Goal: Transaction & Acquisition: Purchase product/service

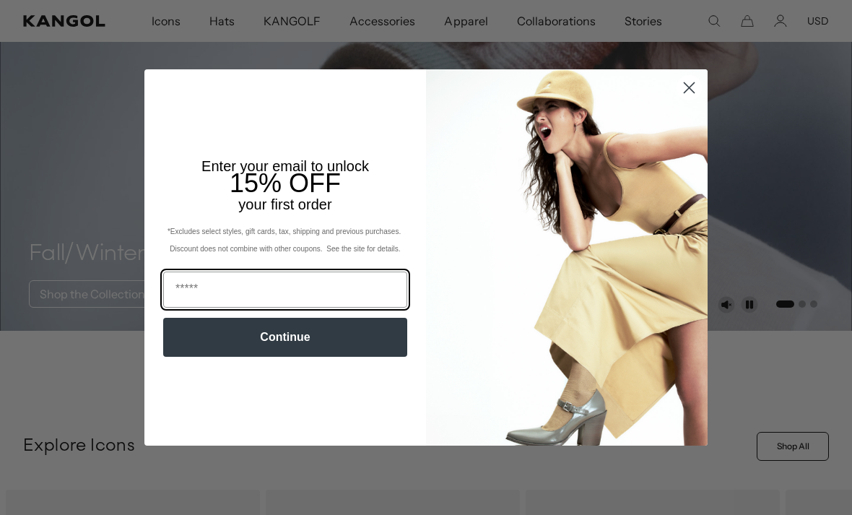
scroll to position [61, 0]
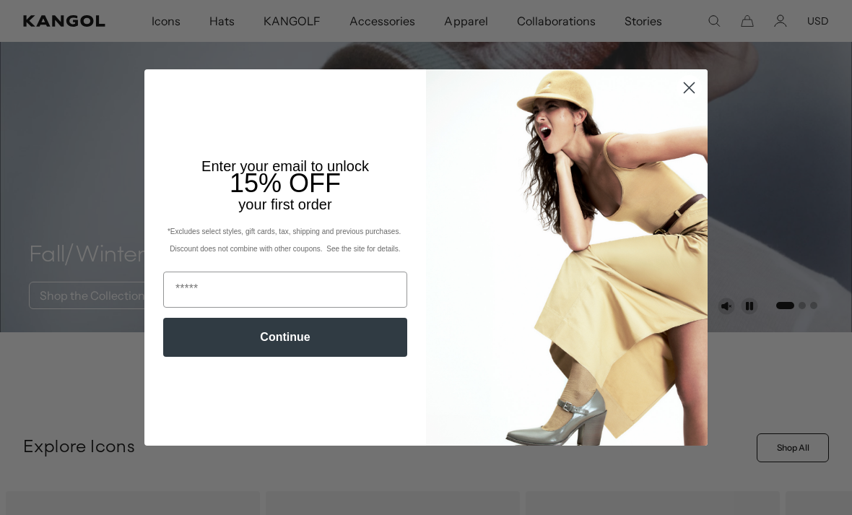
click at [686, 100] on circle "Close dialog" at bounding box center [689, 88] width 24 height 24
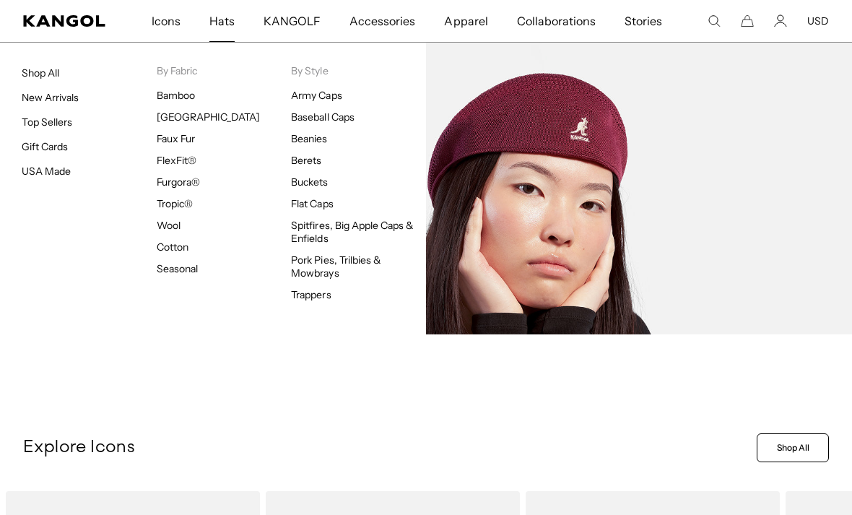
scroll to position [0, 0]
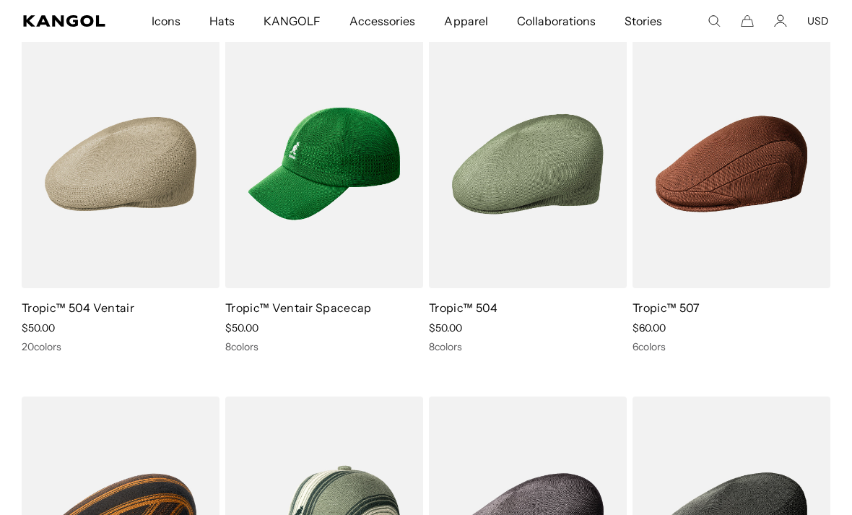
scroll to position [0, 297]
click at [308, 312] on link "Tropic™ Ventair Spacecap" at bounding box center [298, 307] width 147 height 14
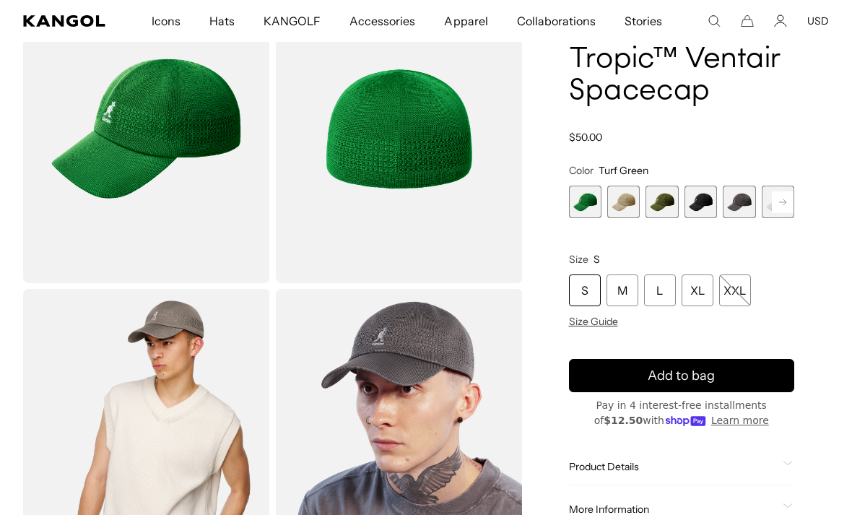
scroll to position [121, 0]
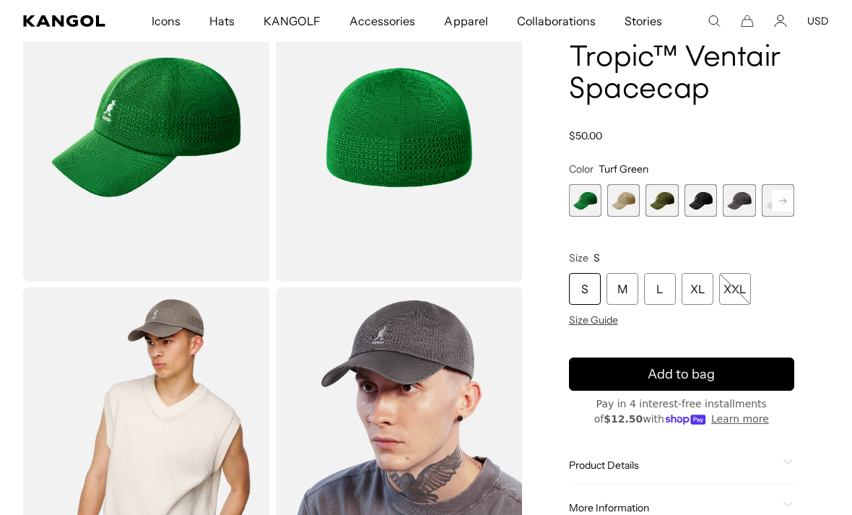
click at [625, 202] on span "2 of 8" at bounding box center [623, 200] width 32 height 32
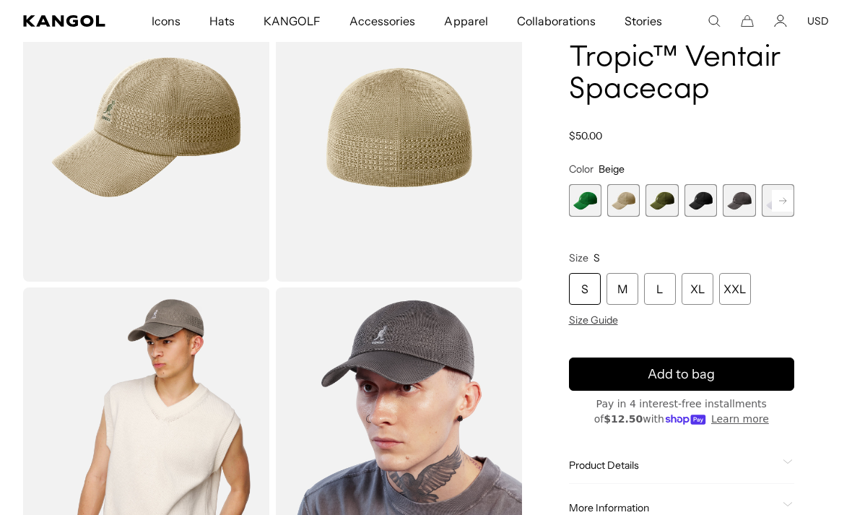
click at [668, 190] on span "3 of 8" at bounding box center [661, 200] width 32 height 32
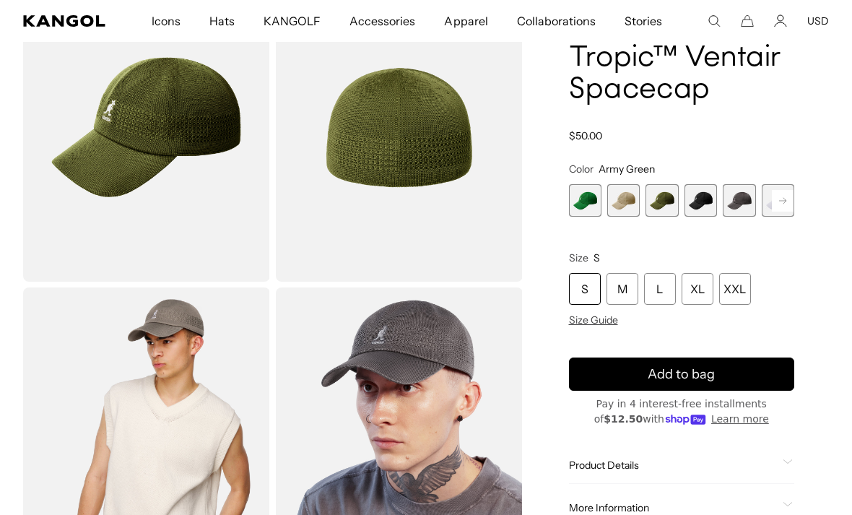
scroll to position [0, 297]
click at [704, 205] on span "4 of 8" at bounding box center [700, 200] width 32 height 32
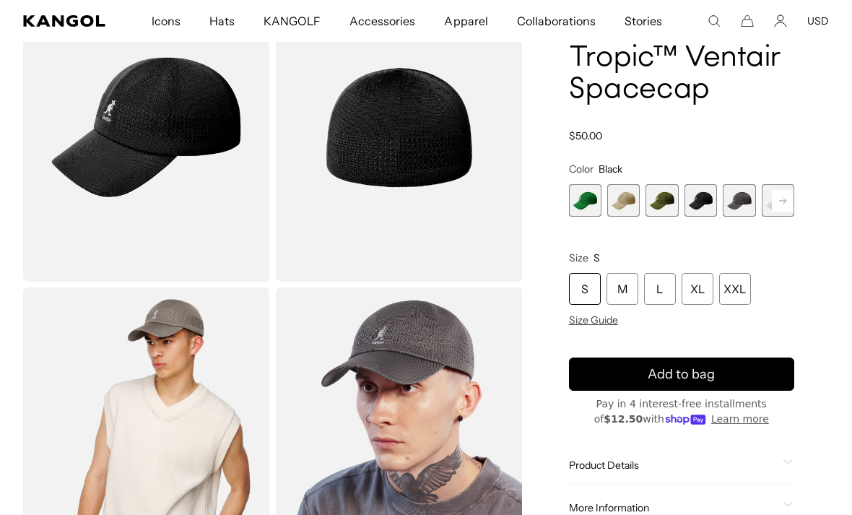
click at [738, 209] on span "5 of 8" at bounding box center [738, 200] width 32 height 32
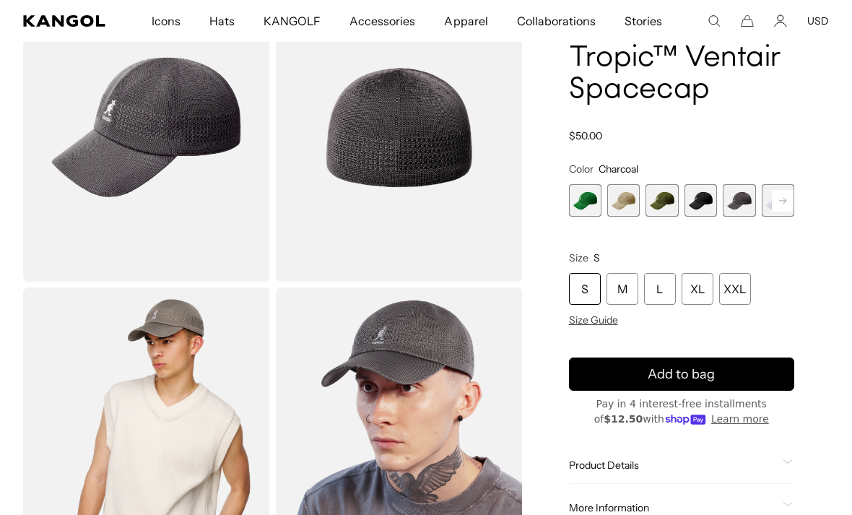
scroll to position [0, 297]
click at [784, 210] on rect at bounding box center [782, 201] width 22 height 22
click at [741, 204] on span "6 of 8" at bounding box center [738, 200] width 32 height 32
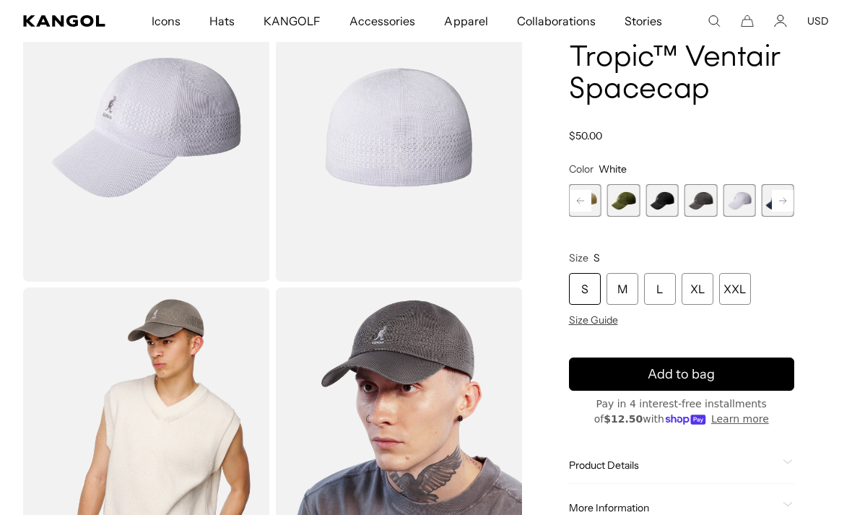
scroll to position [0, 297]
click at [704, 201] on span "5 of 8" at bounding box center [700, 200] width 32 height 32
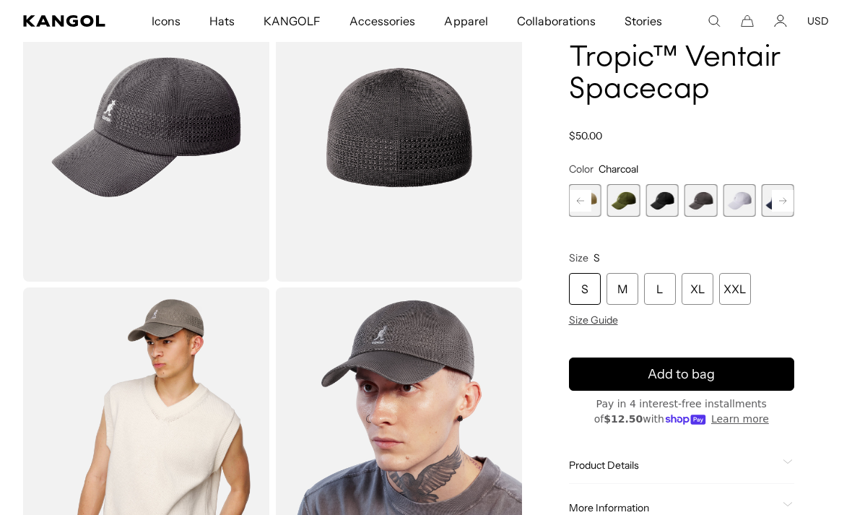
click at [790, 204] on rect at bounding box center [782, 201] width 22 height 22
click at [793, 202] on span "8 of 8" at bounding box center [777, 200] width 32 height 32
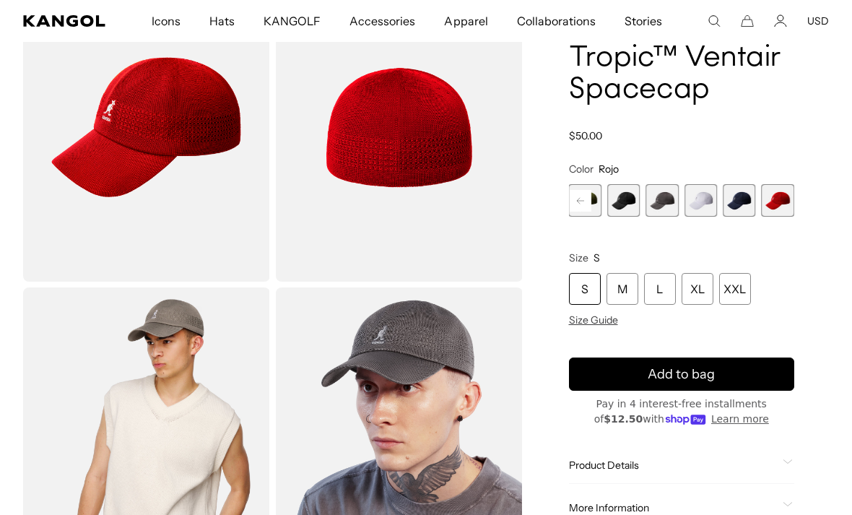
scroll to position [0, 297]
click at [735, 209] on span "7 of 8" at bounding box center [738, 200] width 32 height 32
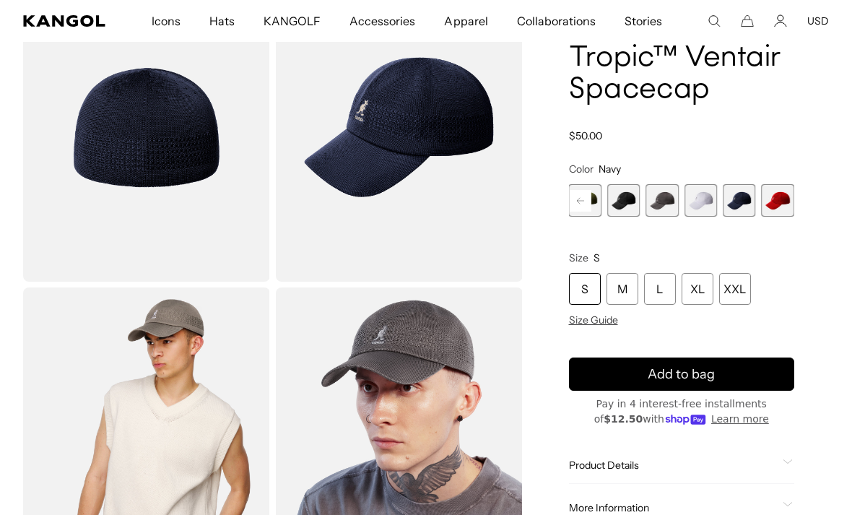
click at [660, 198] on span "5 of 8" at bounding box center [661, 200] width 32 height 32
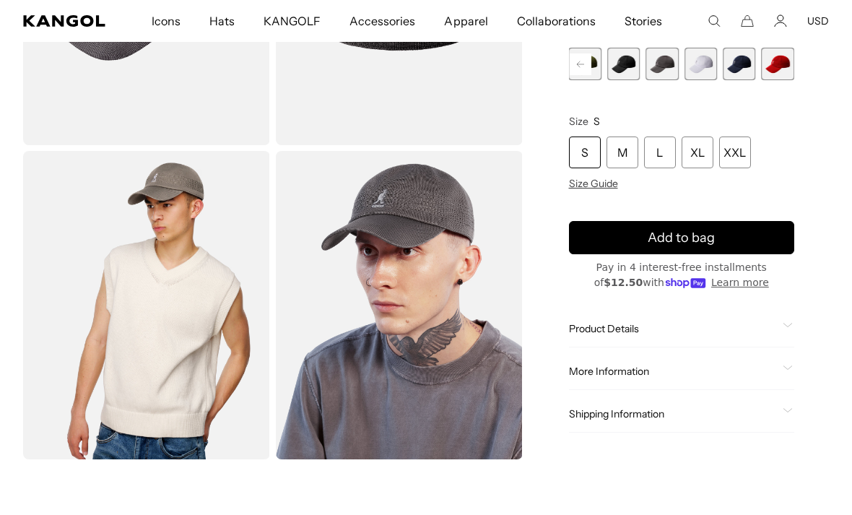
scroll to position [0, 297]
click at [662, 154] on div "L" at bounding box center [660, 152] width 32 height 32
click at [658, 155] on div "L" at bounding box center [660, 152] width 32 height 32
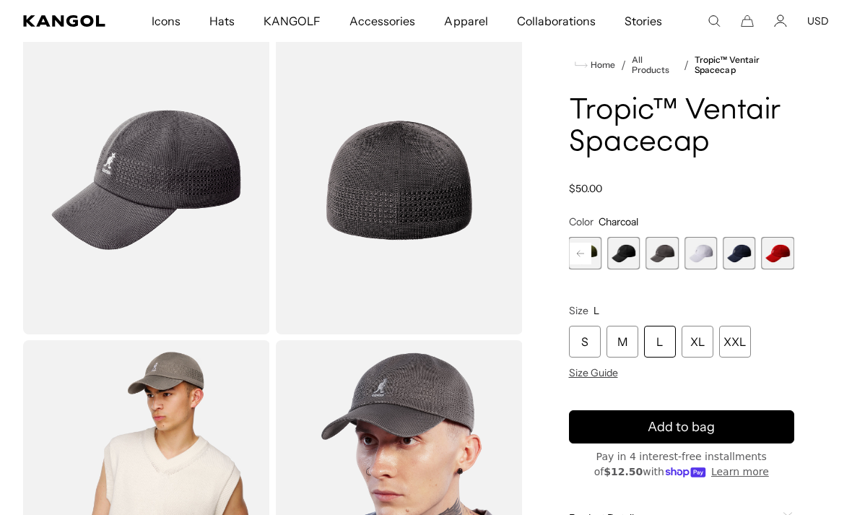
click at [693, 357] on div "XL" at bounding box center [697, 341] width 32 height 32
click at [662, 333] on div "L" at bounding box center [660, 341] width 32 height 32
click at [700, 429] on span "Add to bag" at bounding box center [680, 426] width 67 height 19
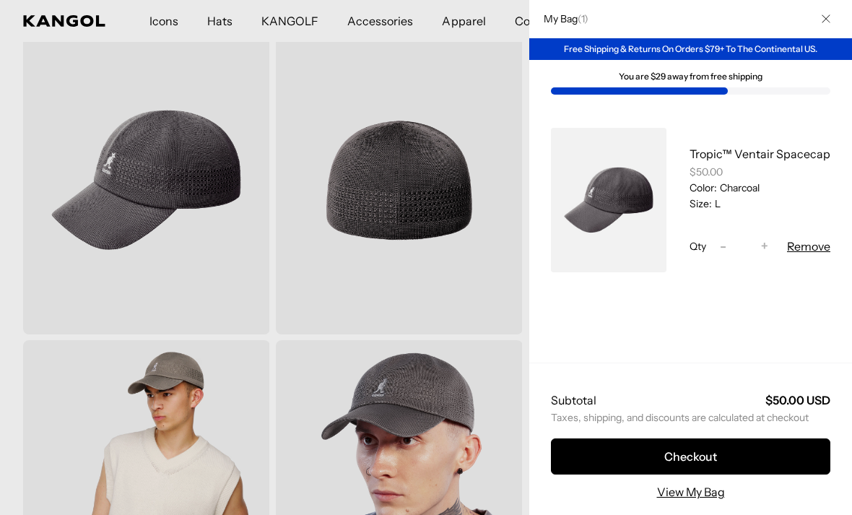
click at [700, 455] on button "Checkout" at bounding box center [690, 456] width 279 height 36
